Goal: Task Accomplishment & Management: Use online tool/utility

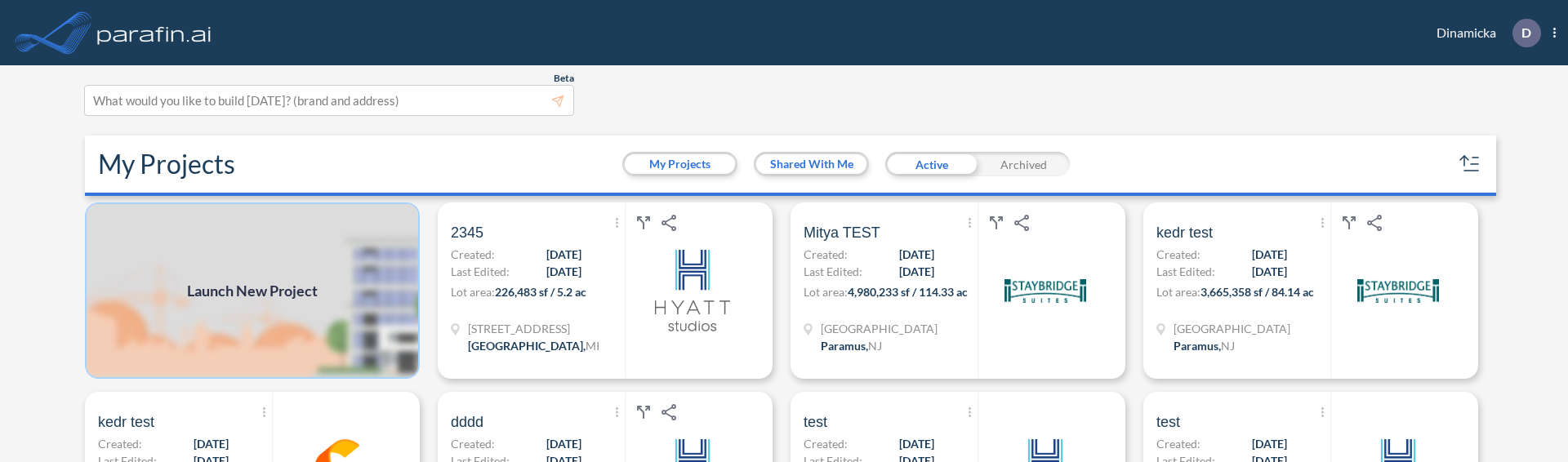
click at [331, 310] on img at bounding box center [252, 290] width 334 height 176
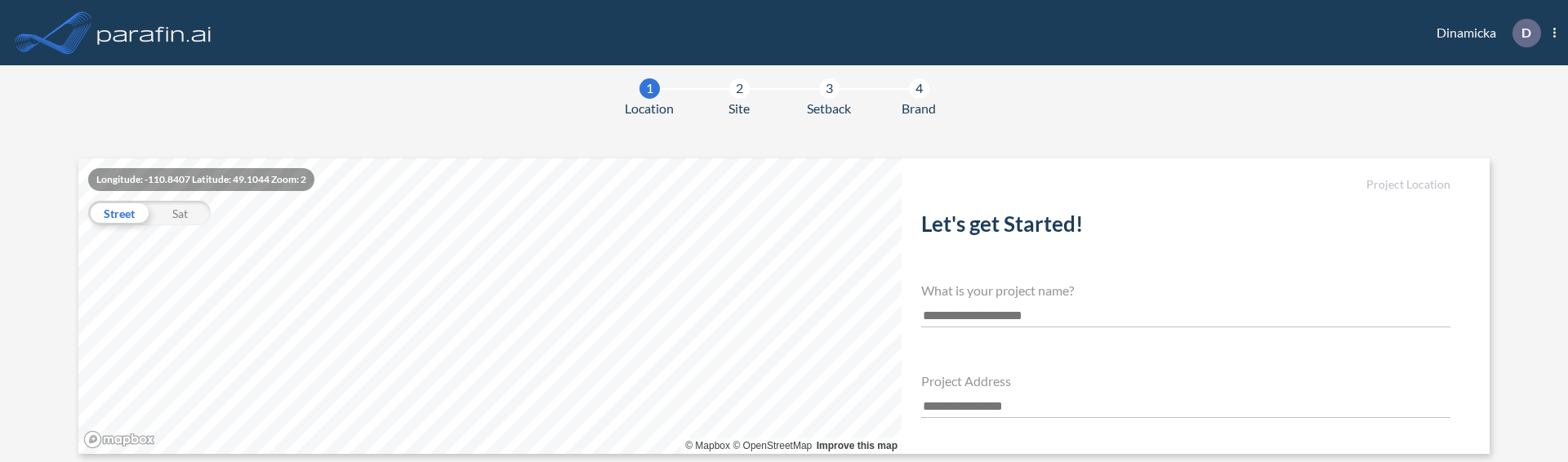
click at [974, 400] on input "text" at bounding box center [1185, 407] width 529 height 22
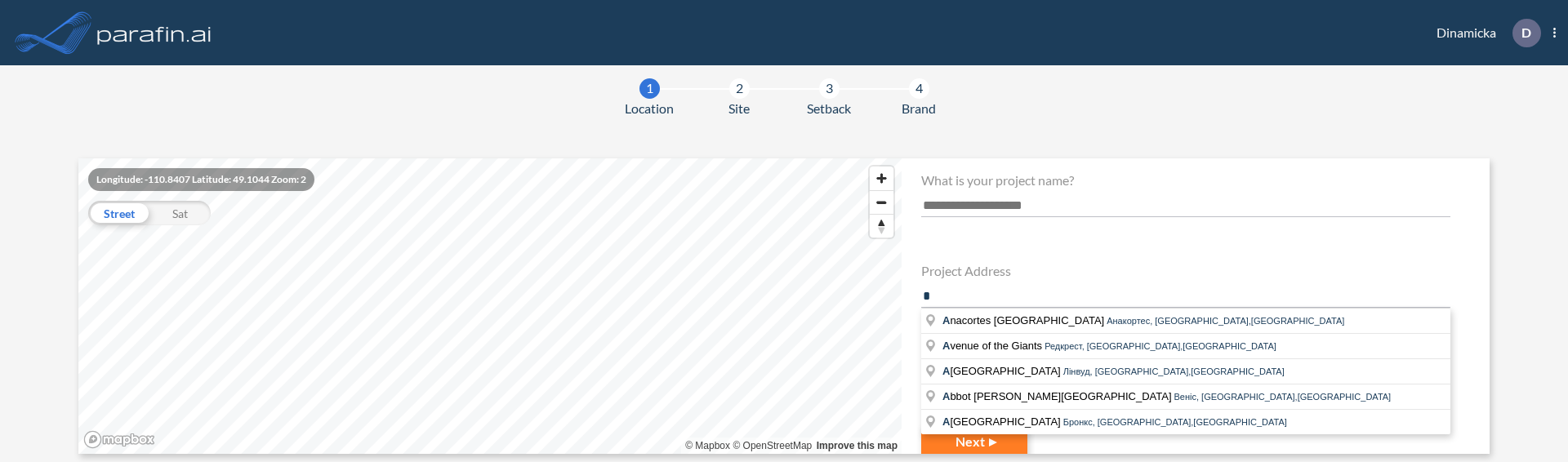
scroll to position [141, 0]
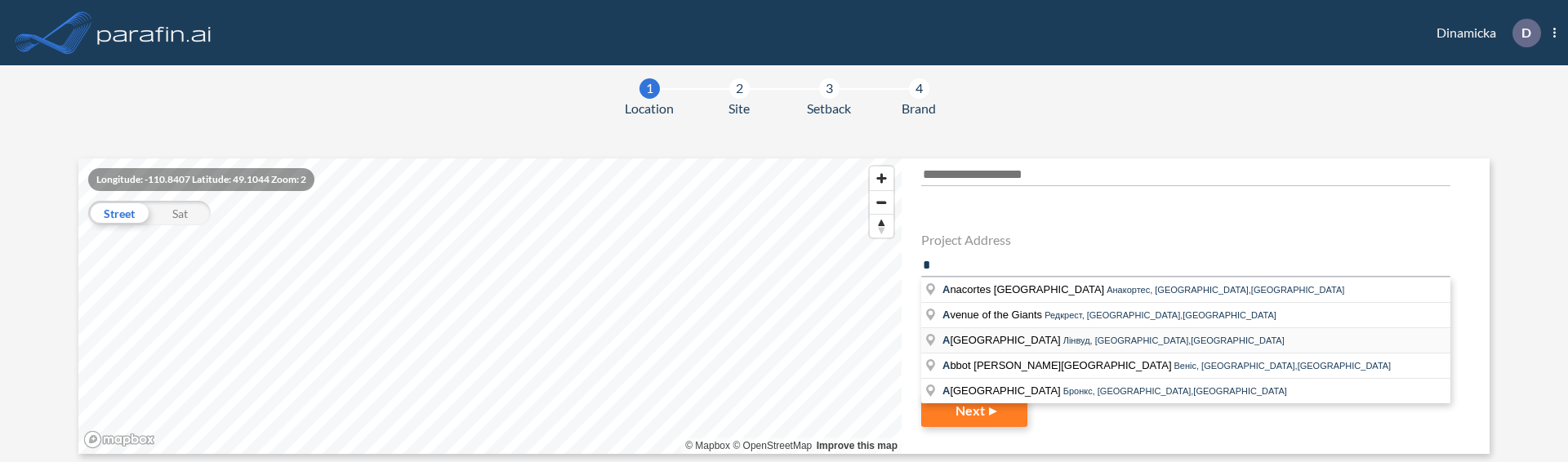
type input "*"
